Goal: Task Accomplishment & Management: Manage account settings

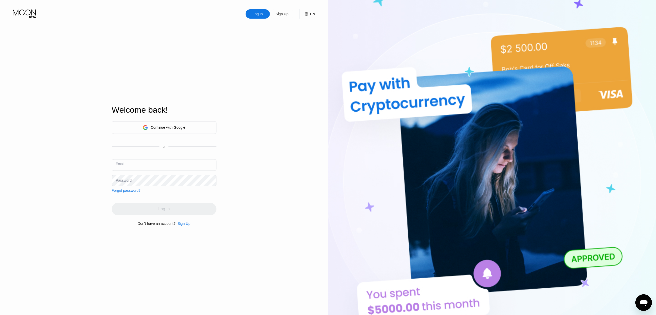
click at [143, 167] on input "text" at bounding box center [164, 165] width 105 height 12
click at [144, 166] on input "text" at bounding box center [164, 165] width 105 height 12
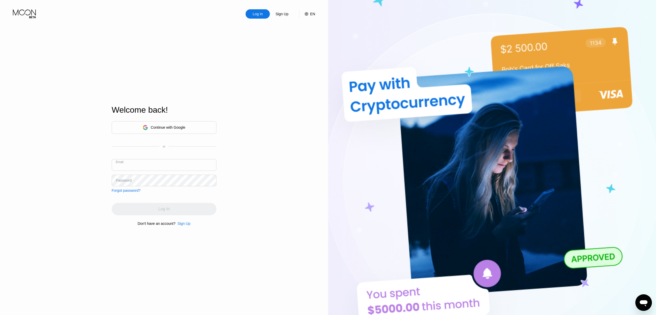
click at [158, 164] on input "text" at bounding box center [164, 165] width 105 height 12
click at [29, 12] on icon at bounding box center [25, 13] width 24 height 9
click at [128, 159] on input "text" at bounding box center [164, 165] width 105 height 12
click at [132, 165] on input "text" at bounding box center [164, 165] width 105 height 12
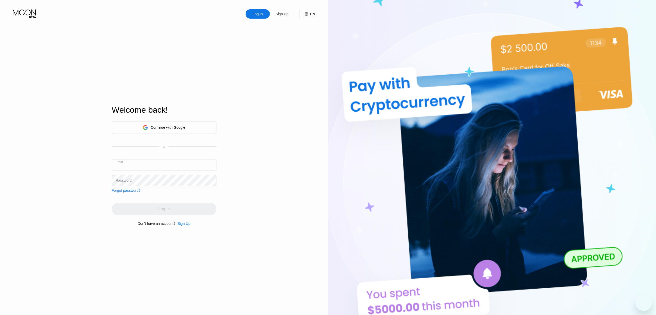
click at [132, 165] on input "text" at bounding box center [164, 165] width 105 height 12
click at [138, 170] on input "text" at bounding box center [164, 165] width 105 height 12
click at [184, 128] on div "Continue with Google" at bounding box center [168, 127] width 35 height 4
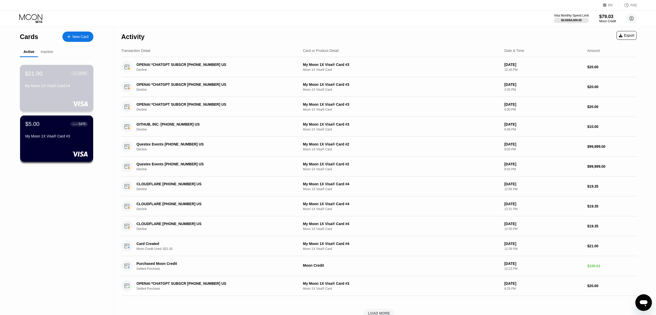
click at [40, 90] on div "My Moon 1X Visa® Card #4" at bounding box center [56, 87] width 63 height 6
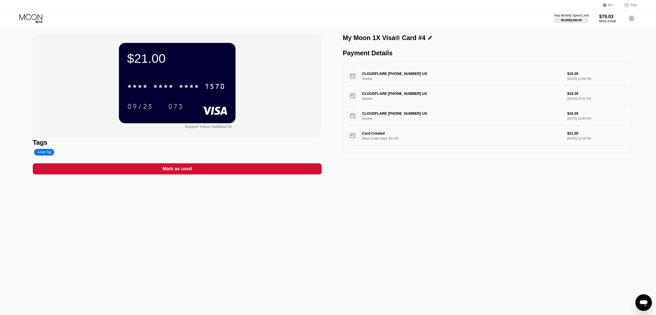
scroll to position [2, 0]
click at [159, 89] on div "* * * *" at bounding box center [163, 87] width 21 height 8
click at [632, 17] on icon at bounding box center [631, 18] width 3 height 3
click at [542, 177] on div "$21.00 4513 6500 2685 1570 09/25 073 Support Token: 7ad4b3a724 Tags Add Tag Mar…" at bounding box center [328, 170] width 656 height 288
click at [122, 229] on div "$21.00 4513 6500 2685 1570 09/25 073 Support Token: 7ad4b3a724 Tags Add Tag Mar…" at bounding box center [328, 170] width 656 height 288
